Goal: Transaction & Acquisition: Subscribe to service/newsletter

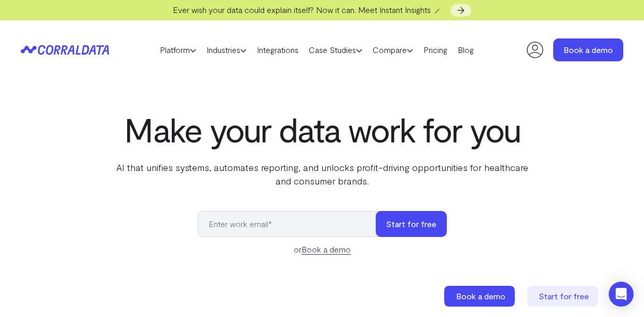
click at [256, 224] on input "email" at bounding box center [292, 224] width 189 height 26
click at [253, 226] on input "email" at bounding box center [292, 224] width 189 height 26
type input "[EMAIL_ADDRESS][DOMAIN_NAME]"
click at [425, 223] on button "Start for free" at bounding box center [411, 224] width 71 height 26
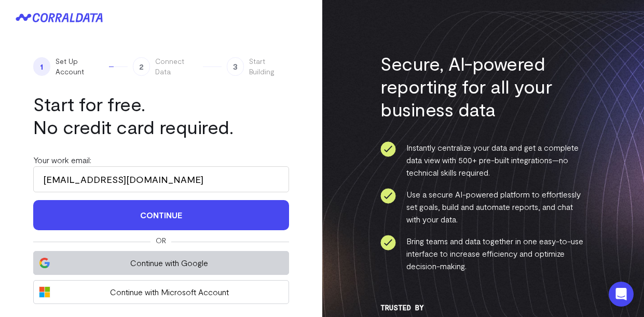
click at [113, 267] on span "Continue with Google" at bounding box center [169, 263] width 227 height 12
